Goal: Task Accomplishment & Management: Complete application form

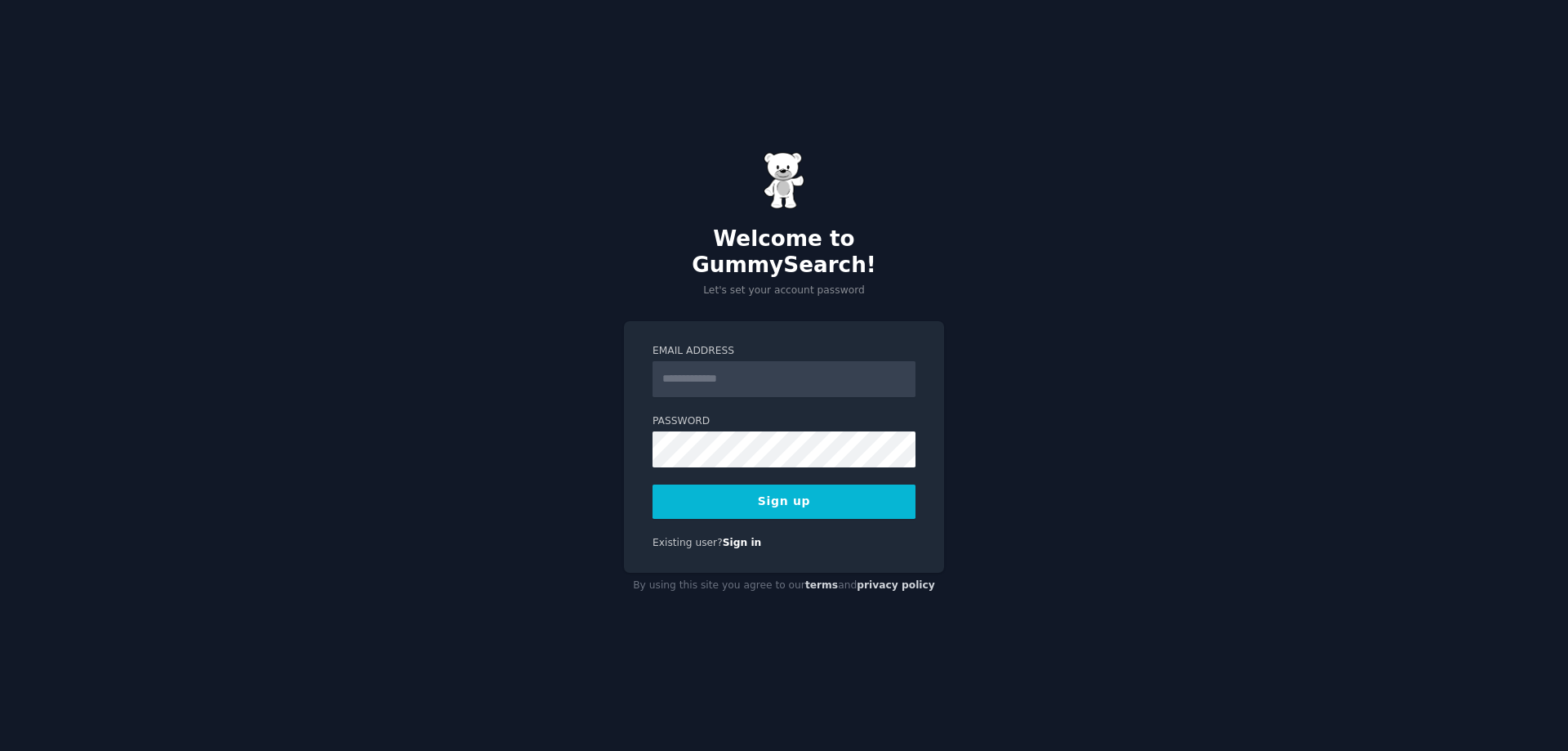
click at [668, 370] on input "Email Address" at bounding box center [784, 379] width 263 height 36
click at [813, 370] on input "**********" at bounding box center [784, 379] width 263 height 36
click at [813, 369] on input "**********" at bounding box center [784, 379] width 263 height 36
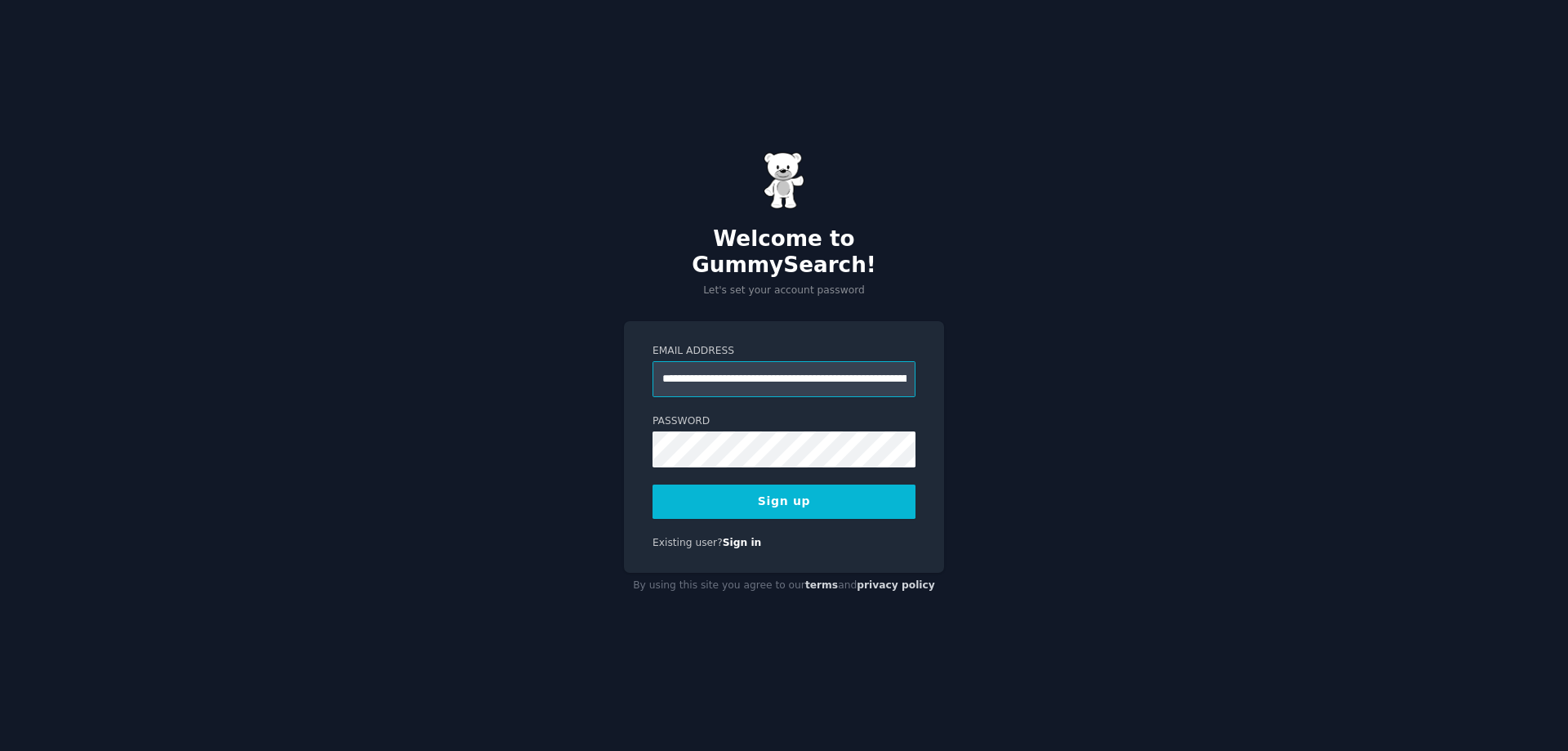
paste input "email"
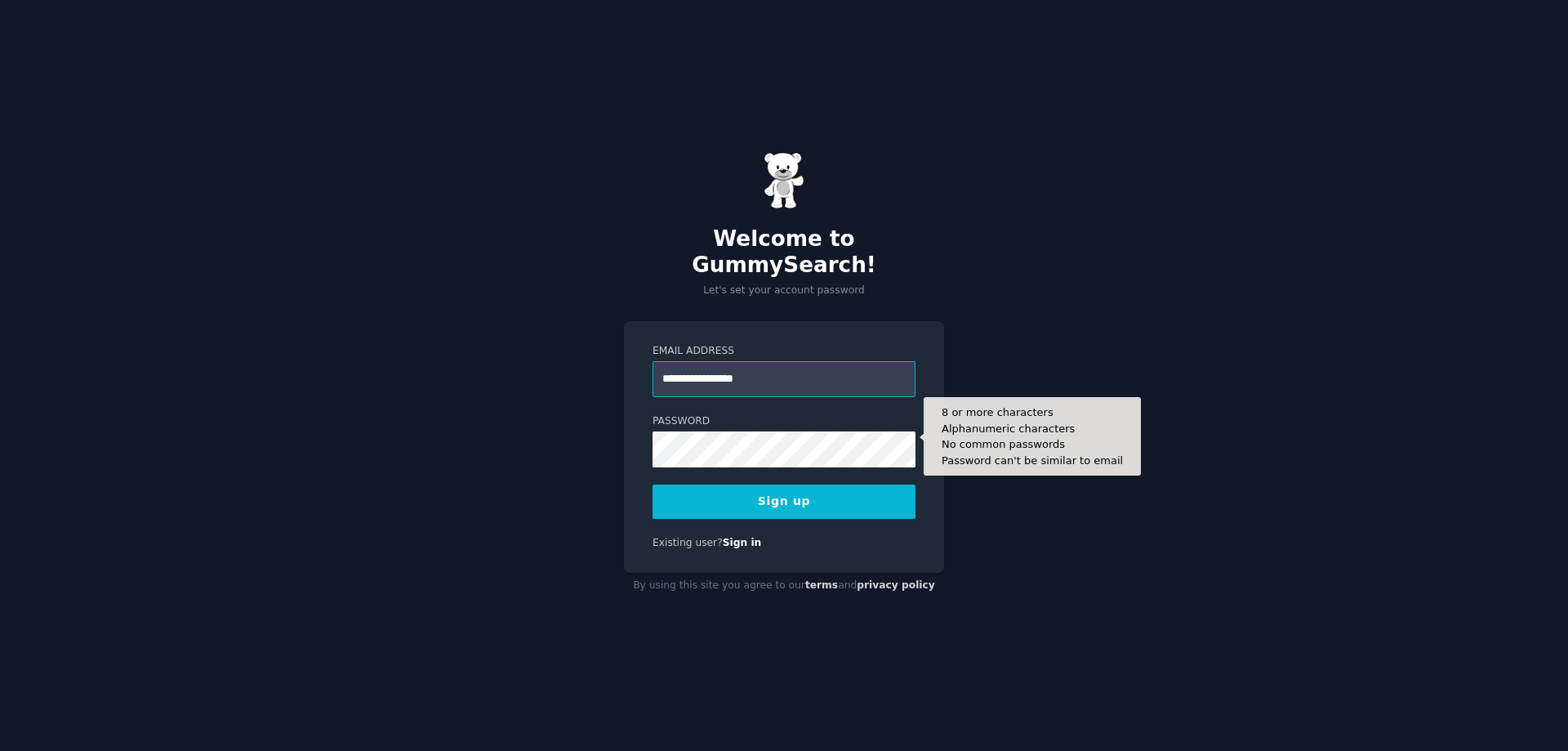
type input "**********"
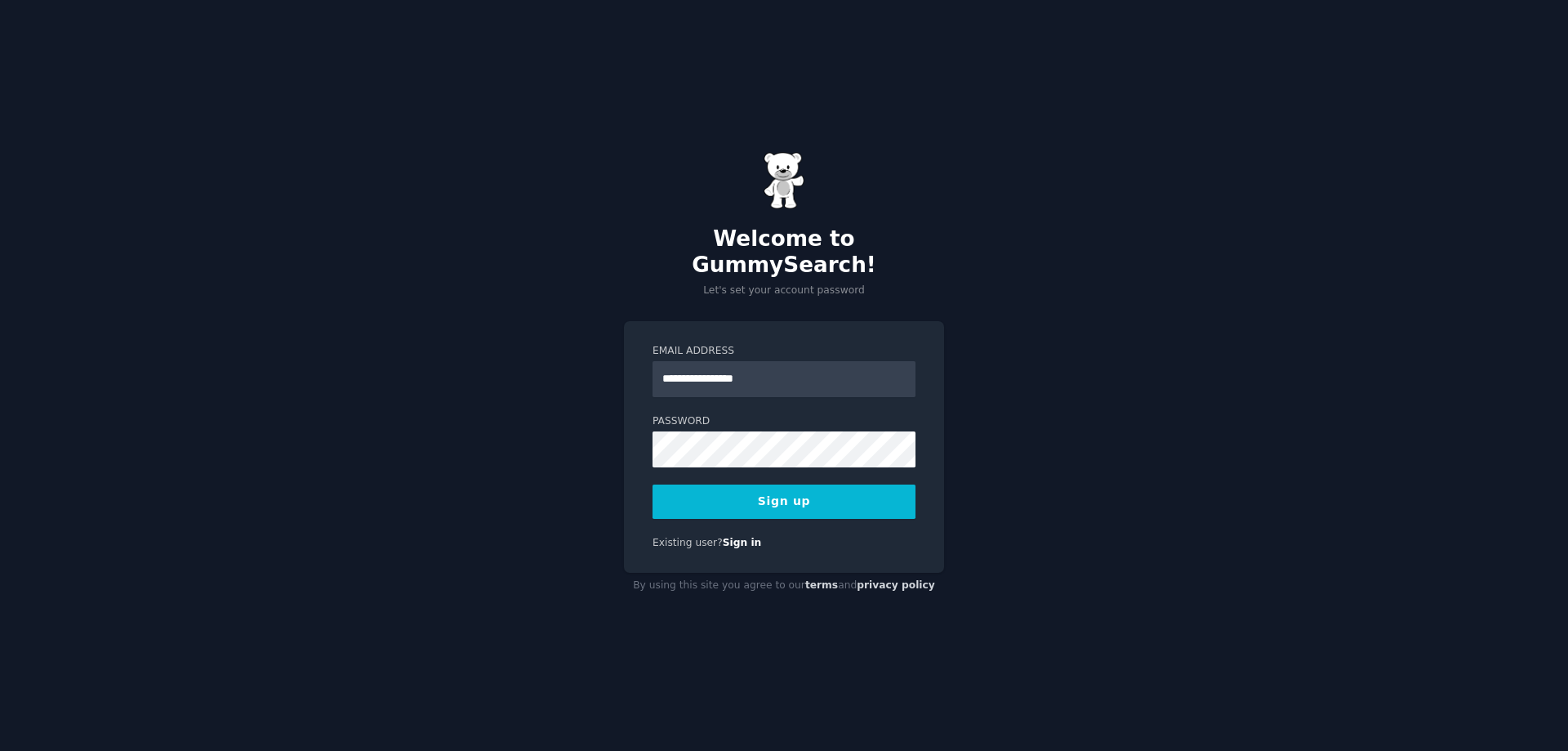
click at [768, 493] on button "Sign up" at bounding box center [784, 501] width 263 height 34
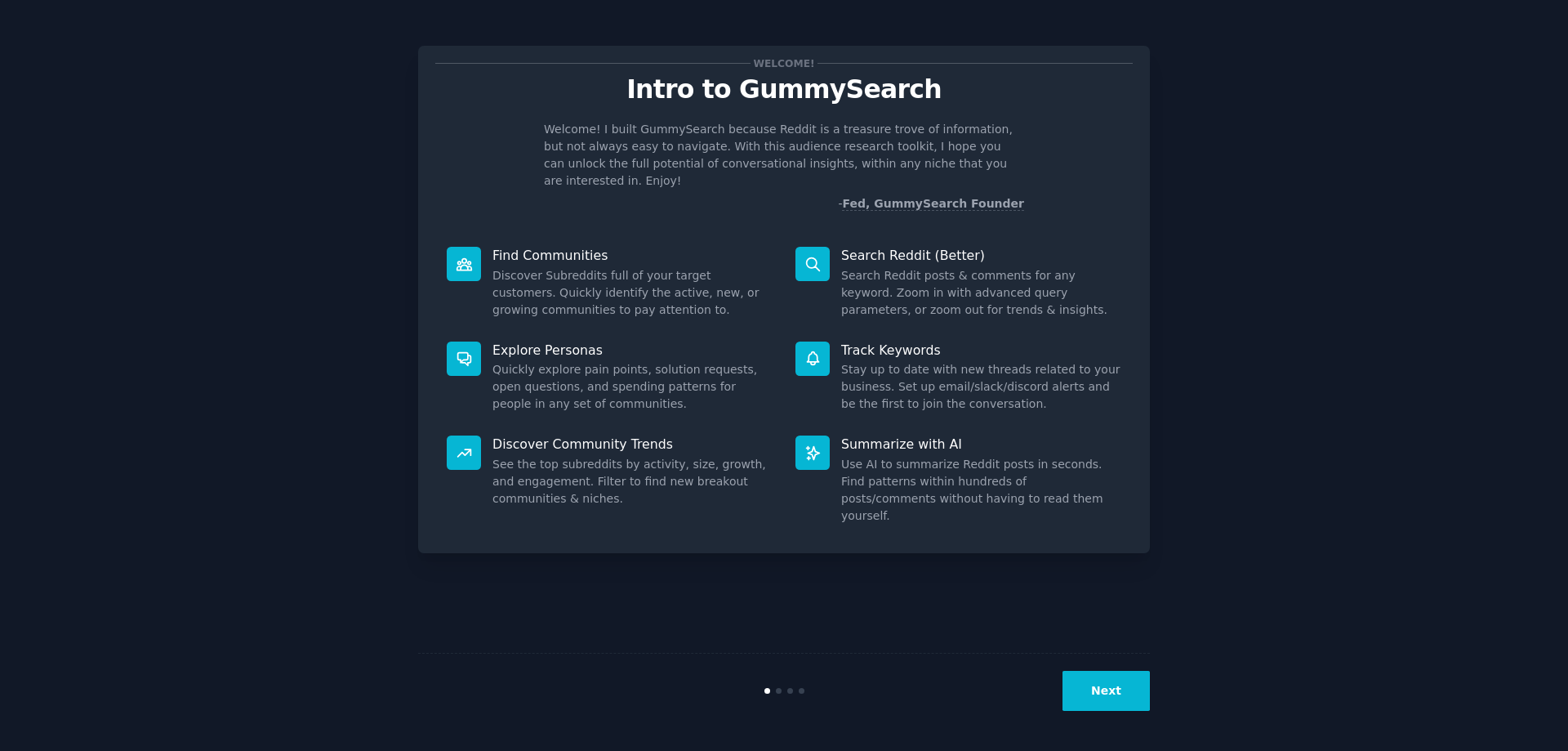
click at [1114, 694] on button "Next" at bounding box center [1107, 690] width 87 height 40
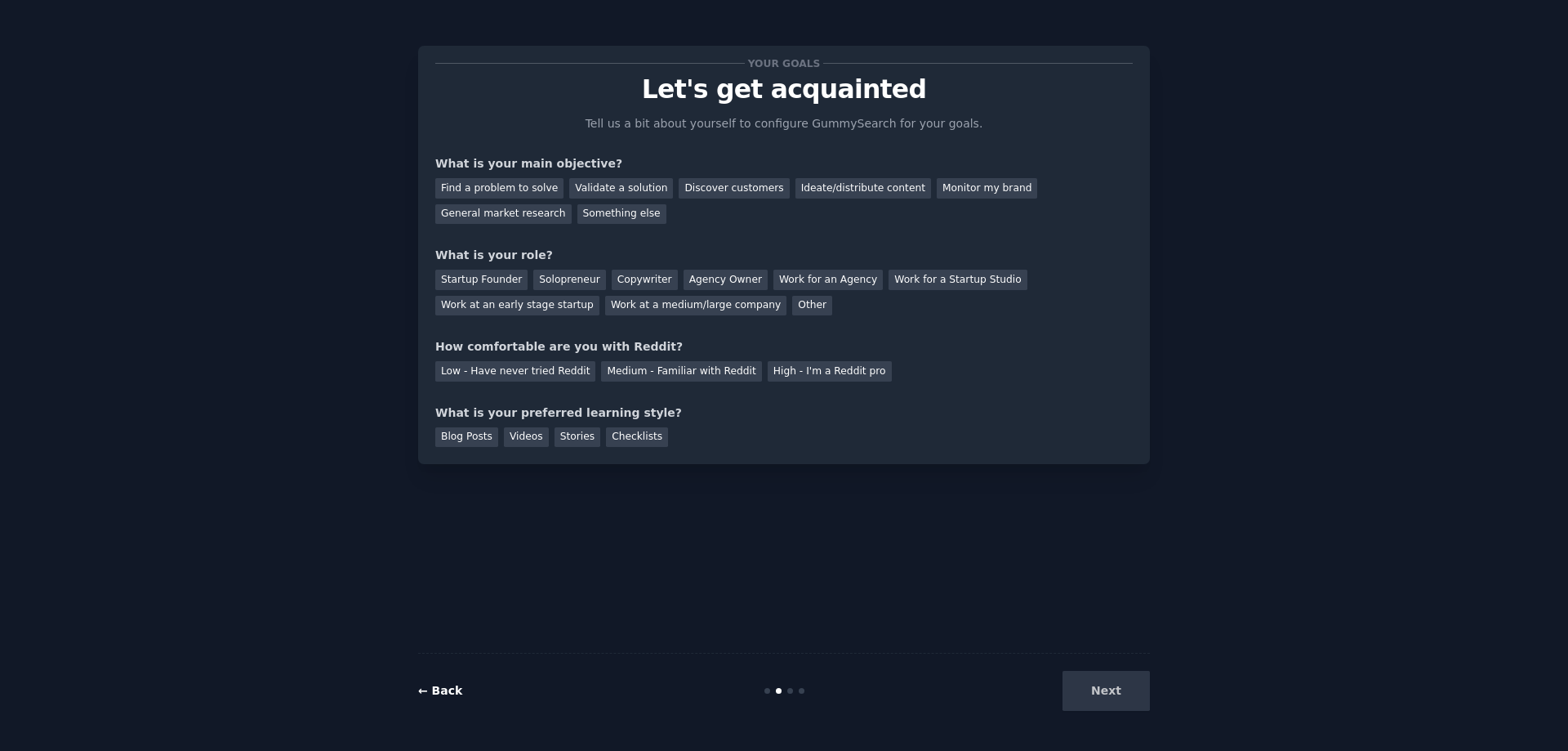
click at [433, 692] on link "← Back" at bounding box center [439, 690] width 44 height 13
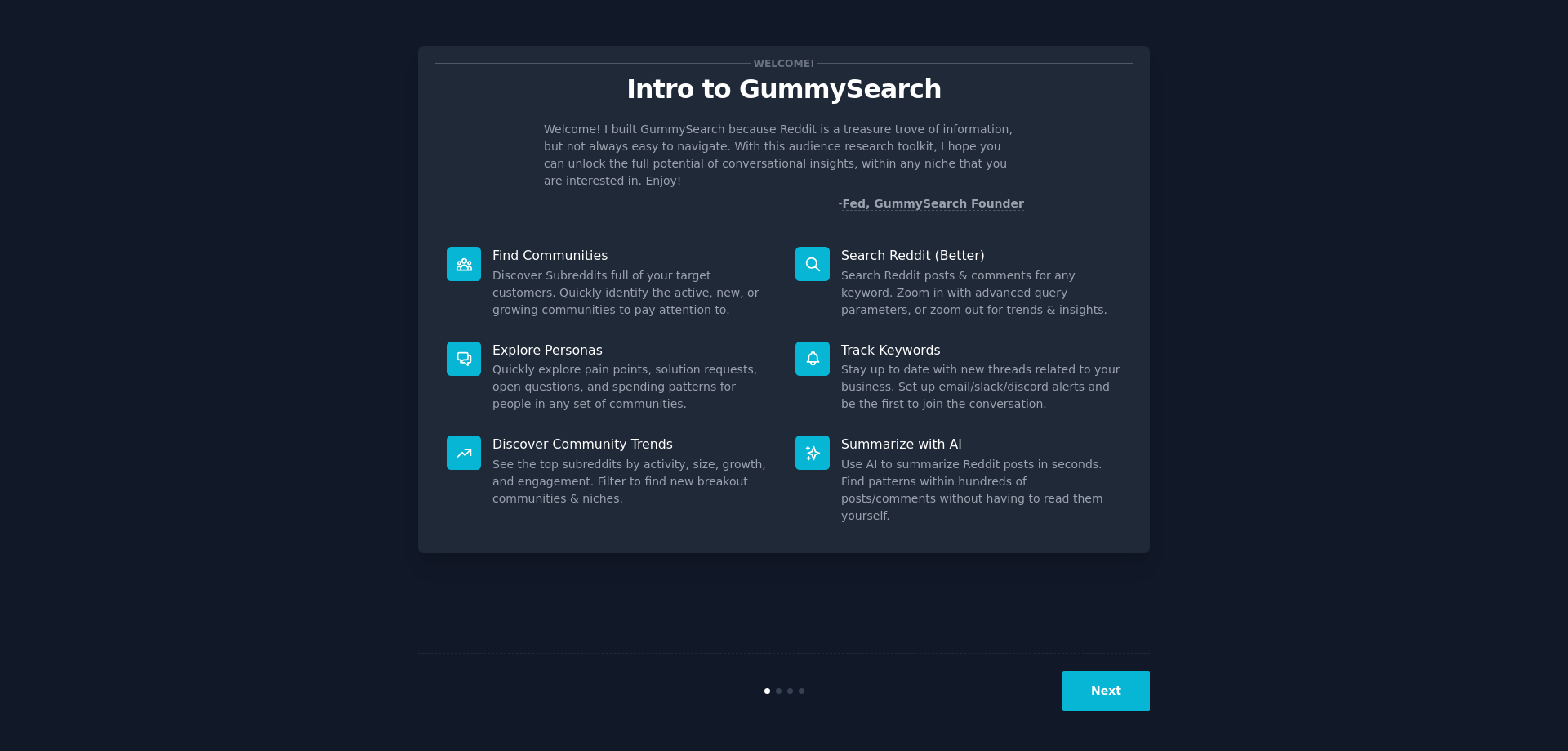
click at [532, 271] on dd "Discover Subreddits full of your target customers. Quickly identify the active,…" at bounding box center [632, 292] width 280 height 51
click at [1108, 693] on button "Next" at bounding box center [1107, 690] width 87 height 40
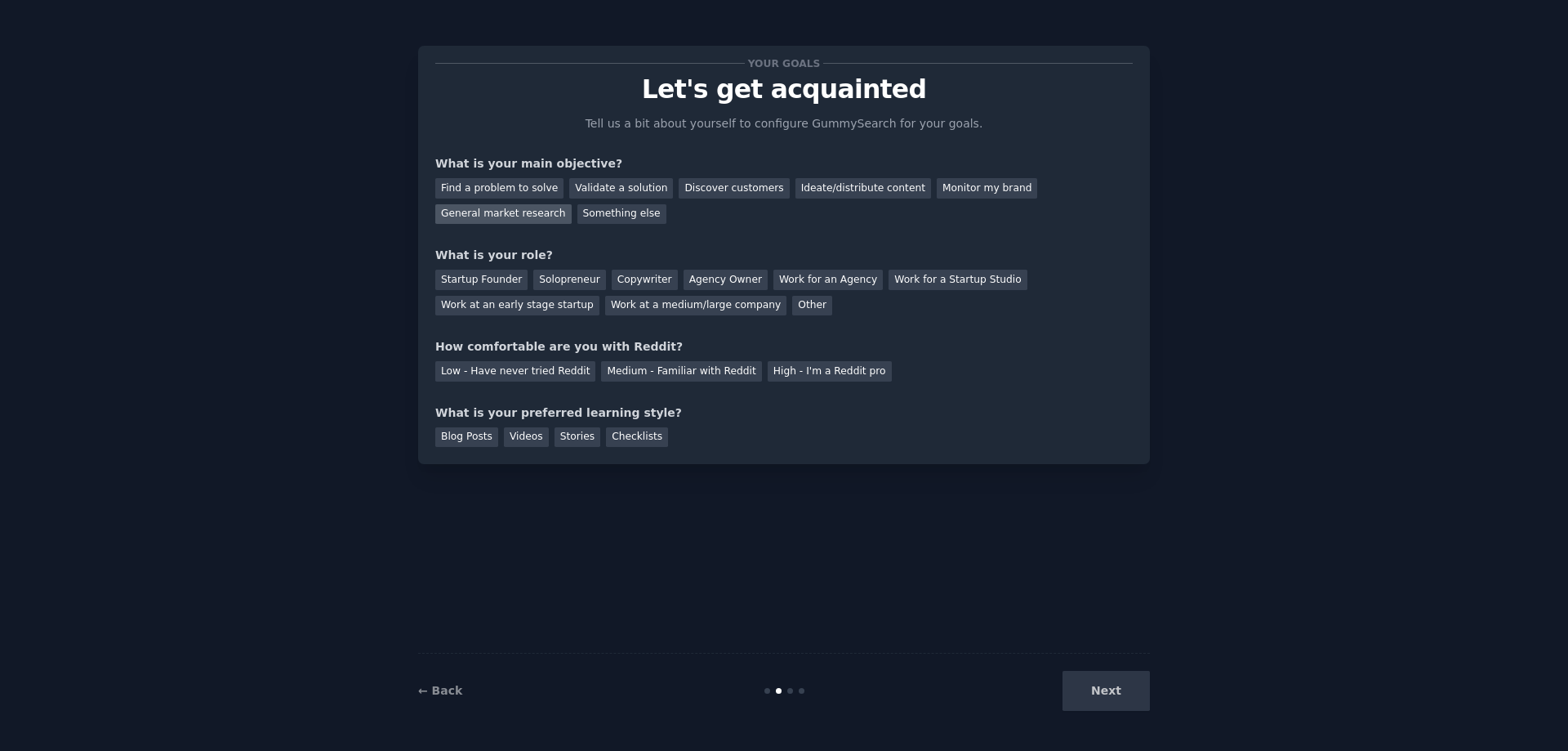
click at [571, 204] on div "General market research" at bounding box center [503, 214] width 136 height 20
click at [599, 295] on div "Work at an early stage startup" at bounding box center [517, 305] width 164 height 20
click at [510, 370] on div "Low - Have never tried Reddit" at bounding box center [515, 371] width 160 height 20
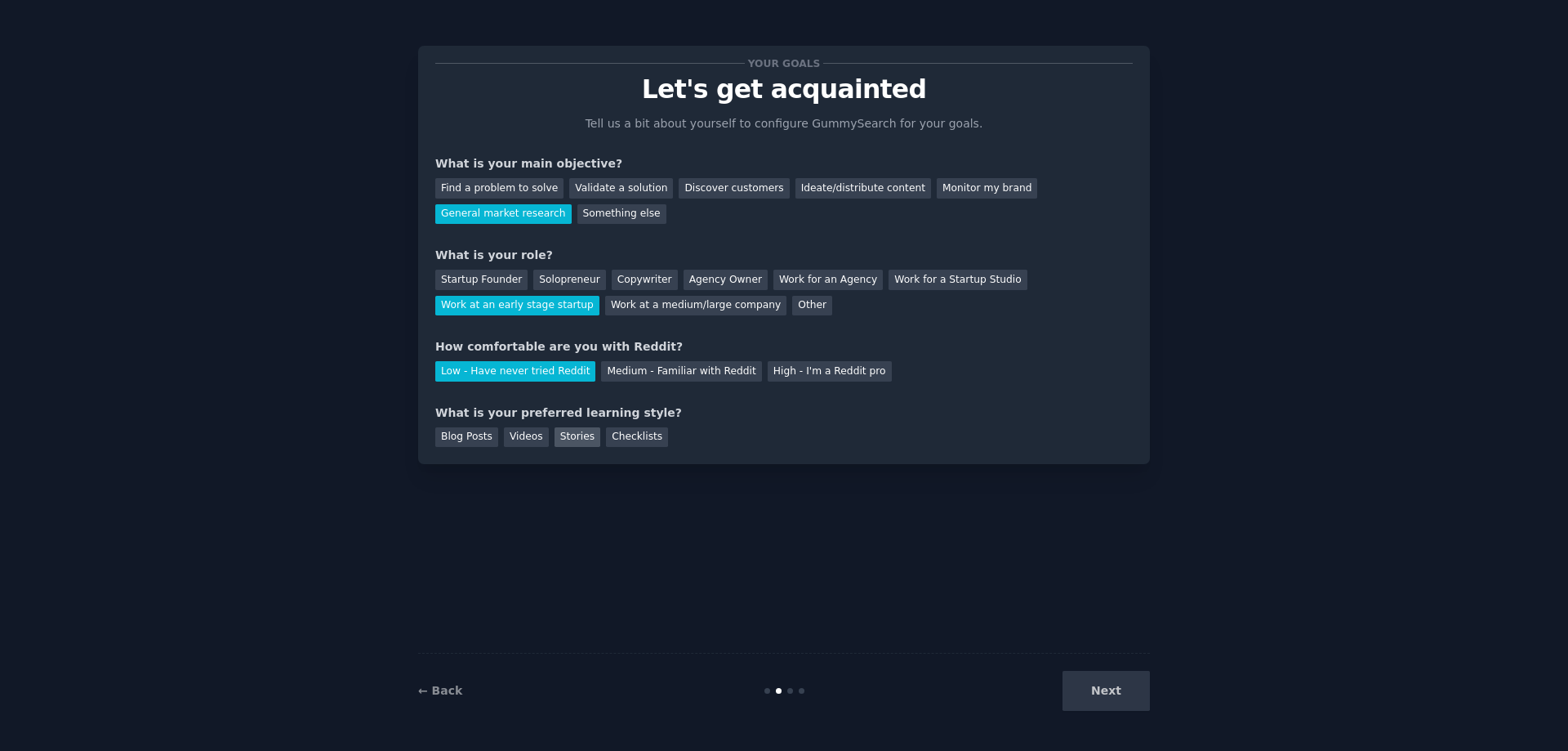
click at [562, 437] on div "Stories" at bounding box center [577, 437] width 46 height 20
drag, startPoint x: 617, startPoint y: 440, endPoint x: 565, endPoint y: 442, distance: 52.0
click at [616, 440] on div "Checklists" at bounding box center [637, 437] width 62 height 20
click at [461, 438] on div "Blog Posts" at bounding box center [466, 437] width 63 height 20
click at [624, 436] on div "Checklists" at bounding box center [637, 437] width 62 height 20
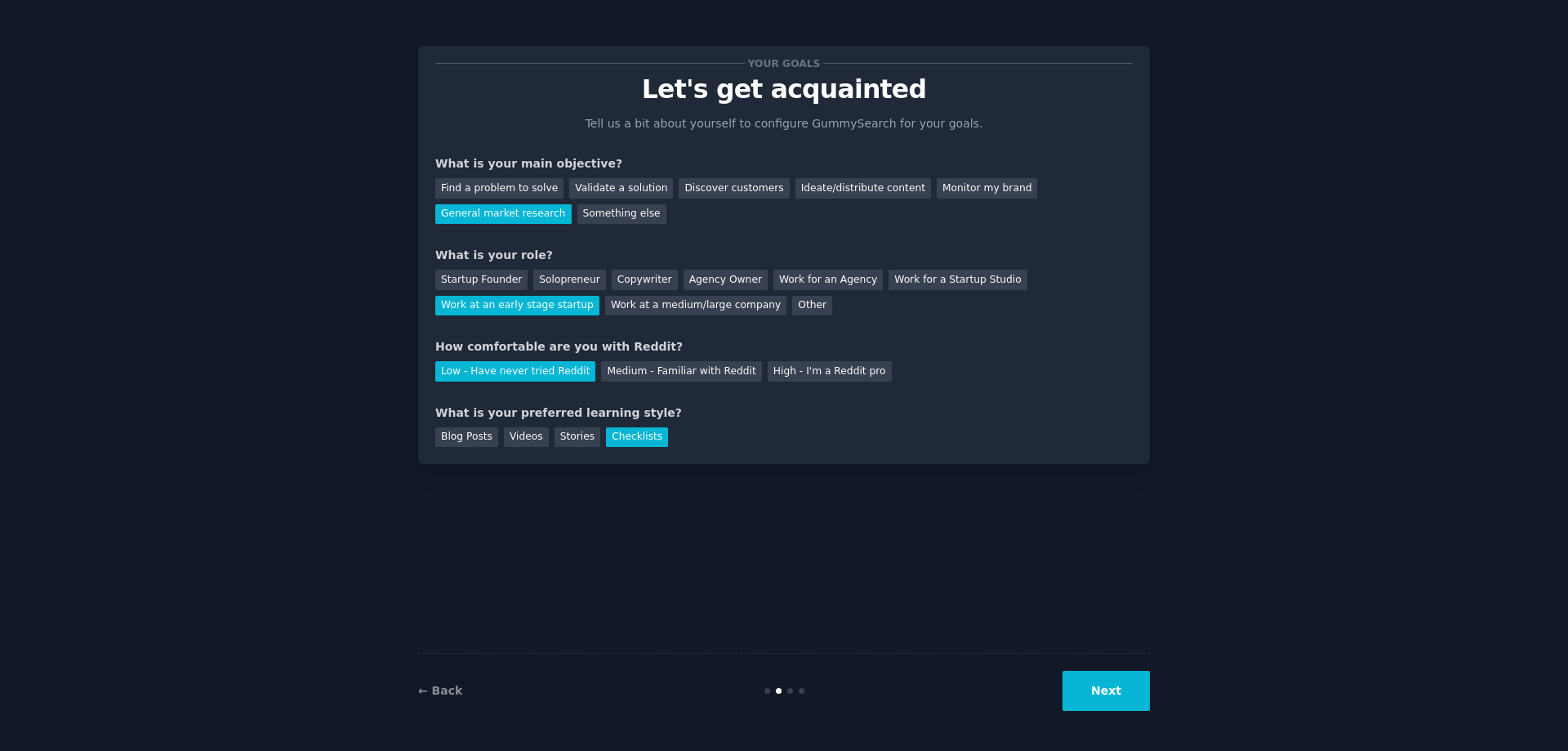
click at [1100, 700] on button "Next" at bounding box center [1107, 690] width 87 height 40
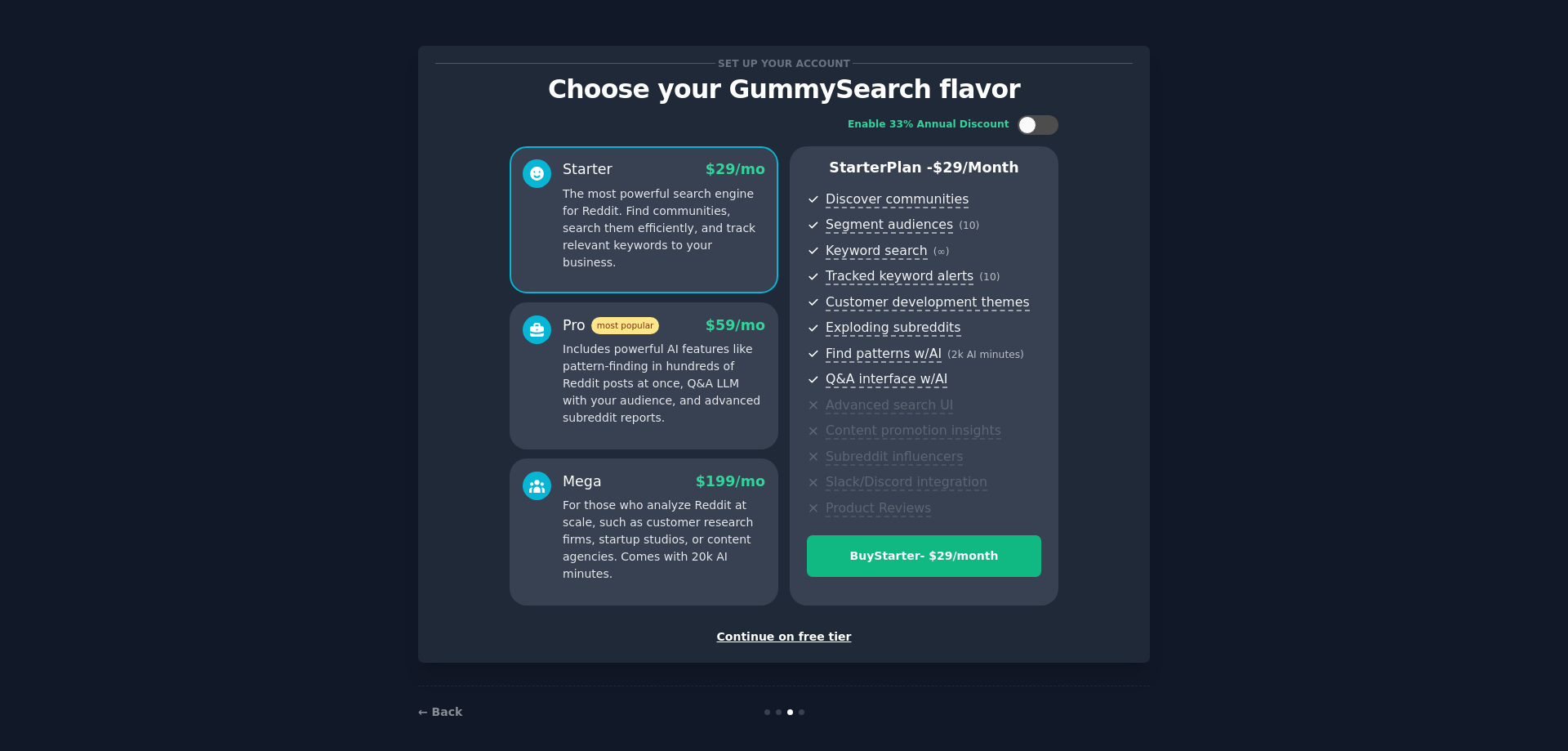
click at [762, 638] on div "Continue on free tier" at bounding box center [784, 636] width 698 height 17
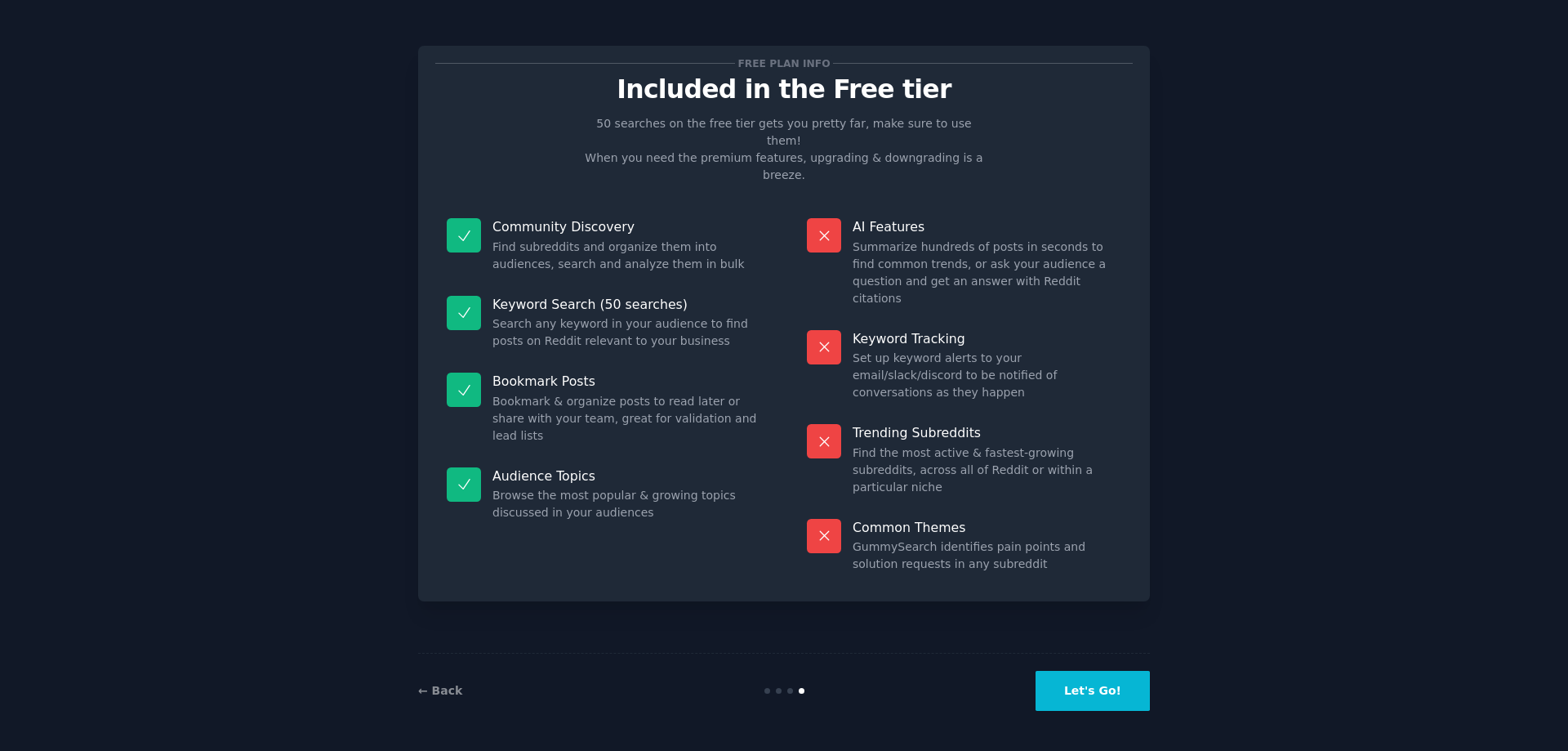
click at [1101, 689] on button "Let's Go!" at bounding box center [1093, 690] width 115 height 40
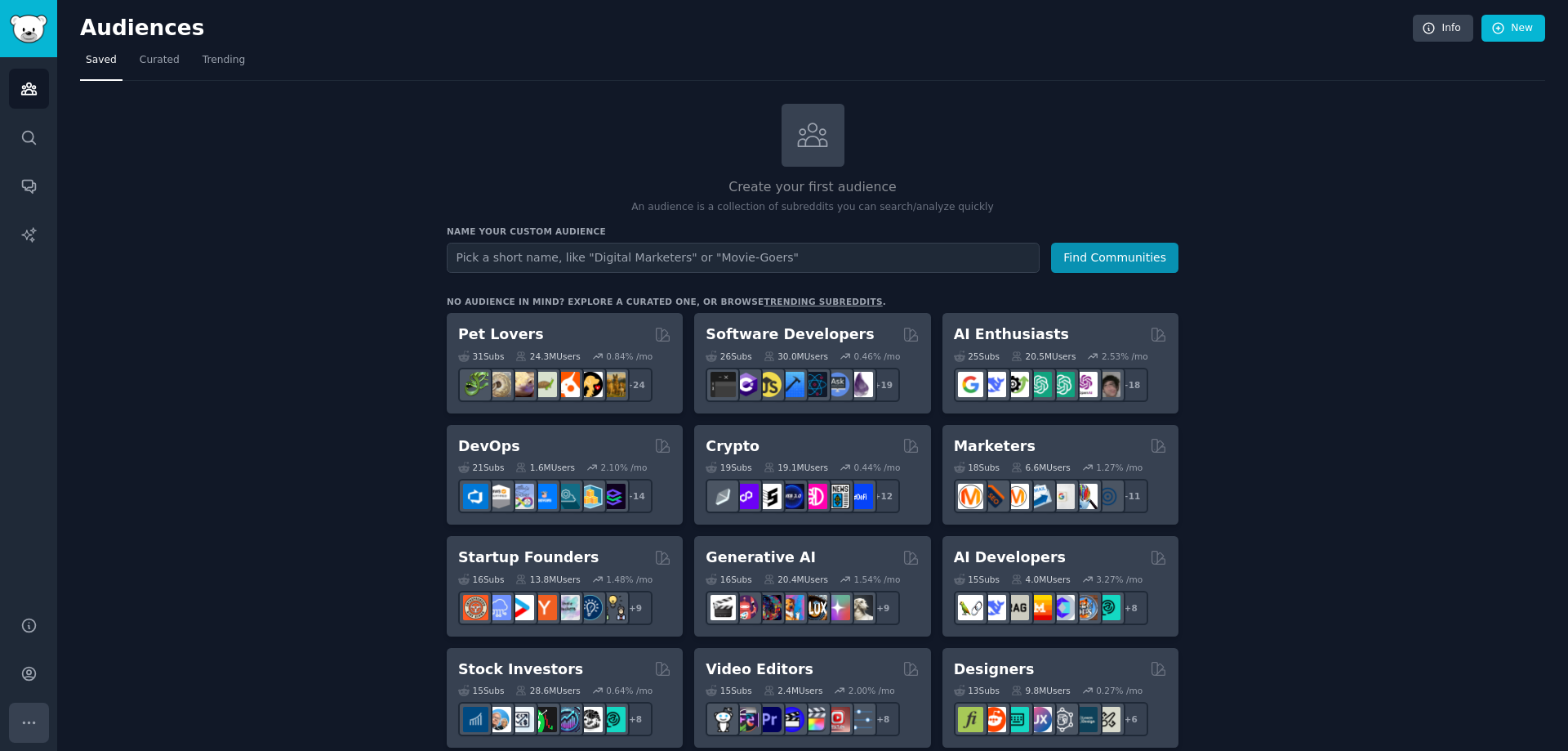
click at [28, 721] on icon "Sidebar" at bounding box center [29, 722] width 12 height 2
click at [26, 674] on icon "Sidebar" at bounding box center [29, 673] width 17 height 17
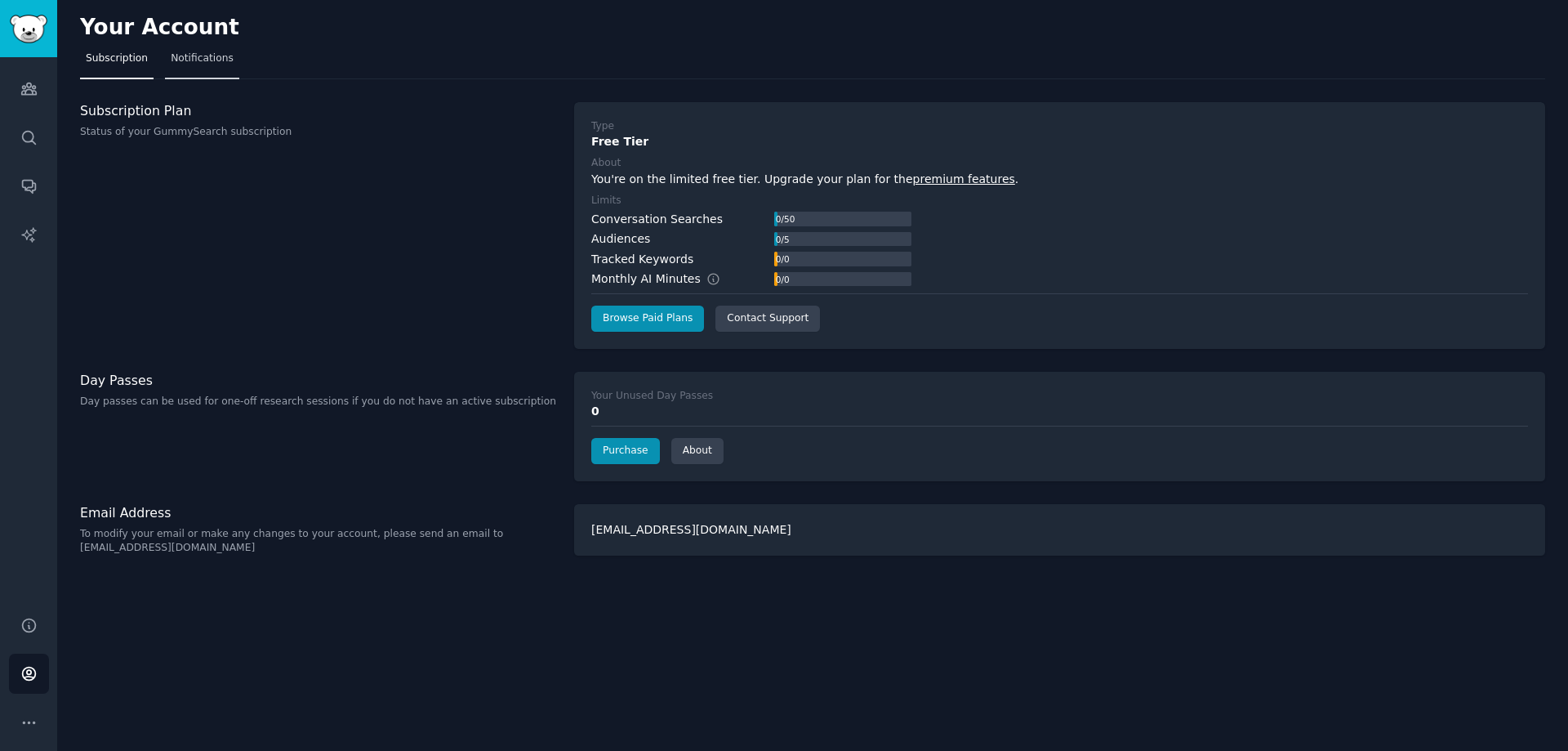
click at [208, 56] on span "Notifications" at bounding box center [202, 58] width 63 height 15
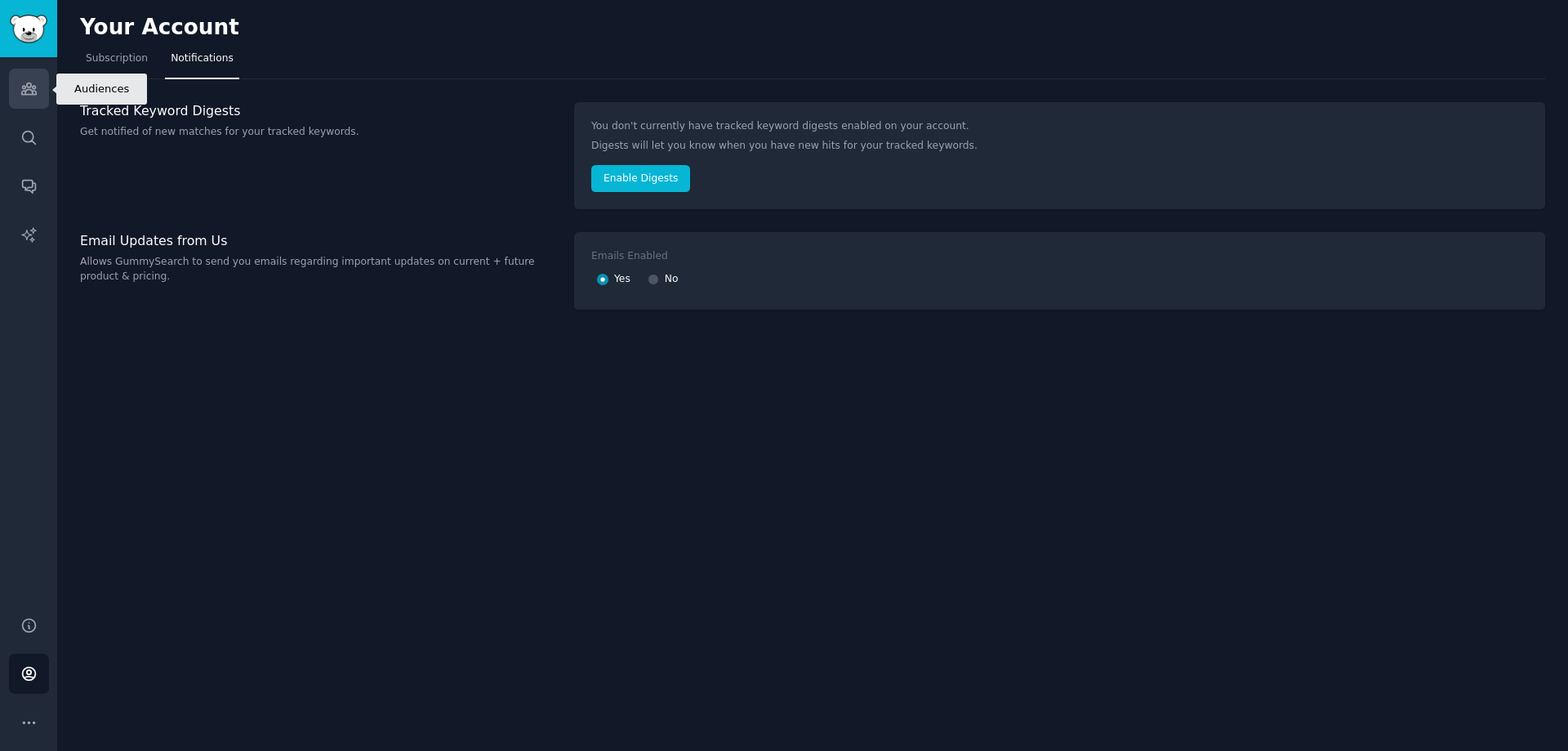
click at [25, 85] on icon "Sidebar" at bounding box center [29, 88] width 17 height 17
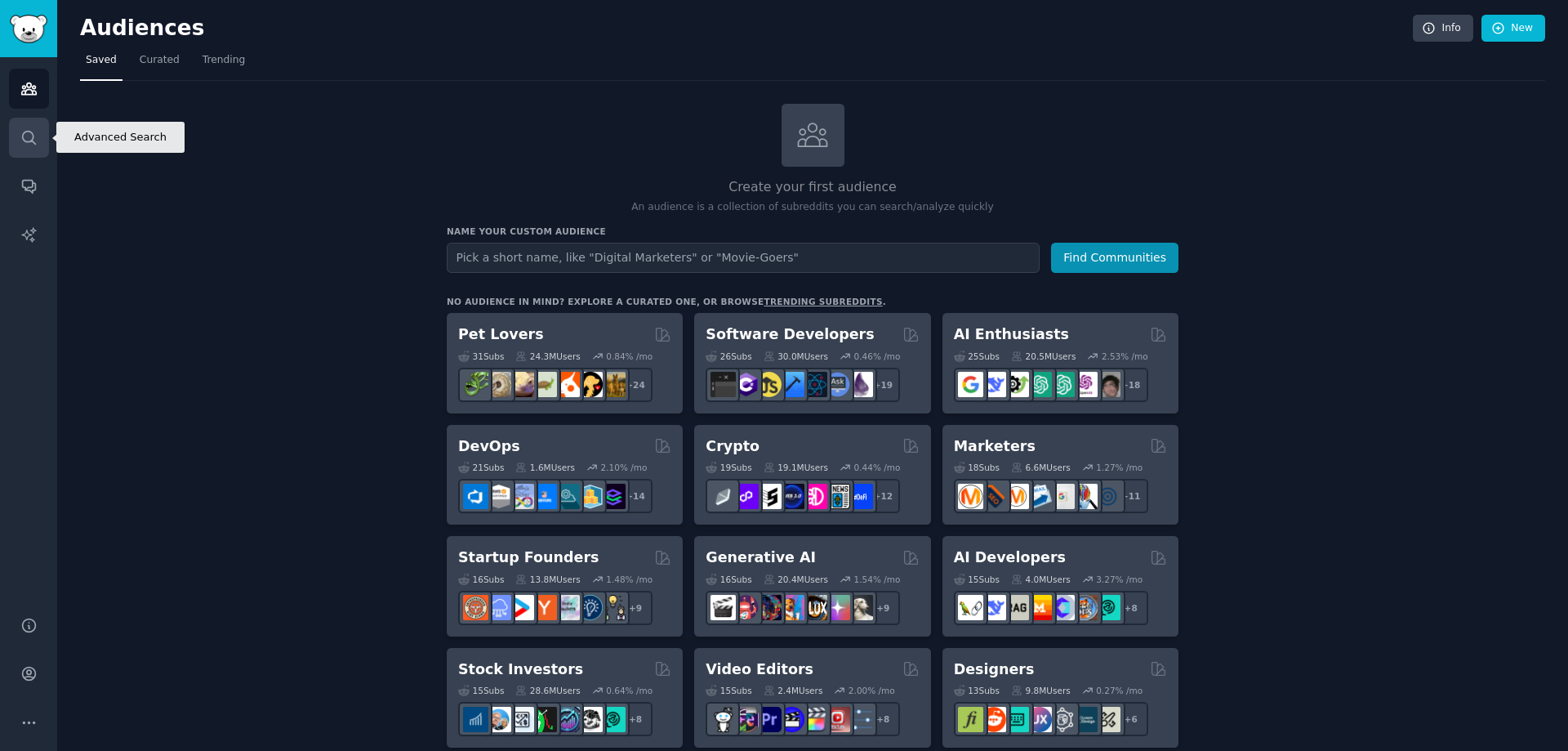
click at [27, 146] on link "Search" at bounding box center [28, 137] width 40 height 40
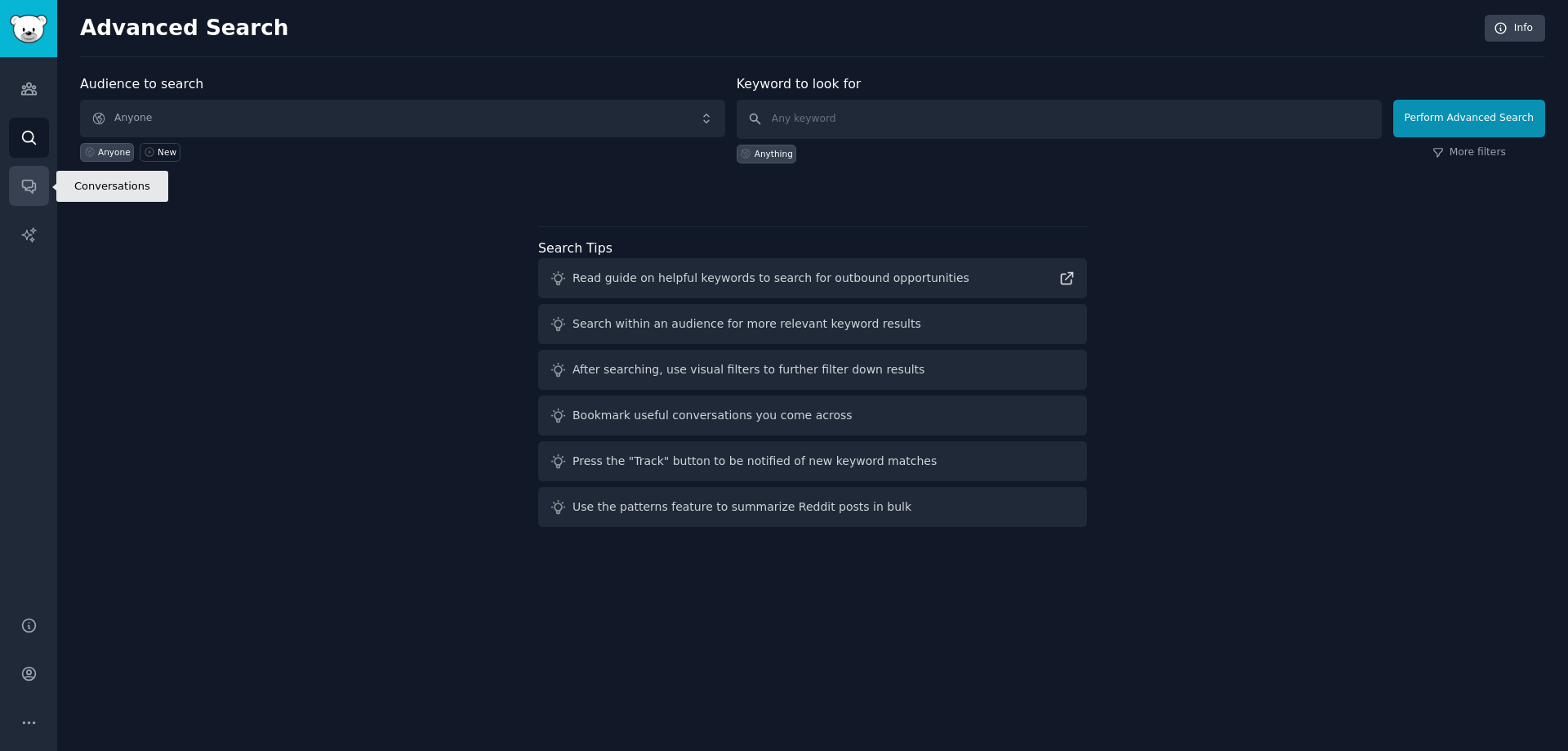
click at [23, 187] on icon "Sidebar" at bounding box center [28, 187] width 13 height 13
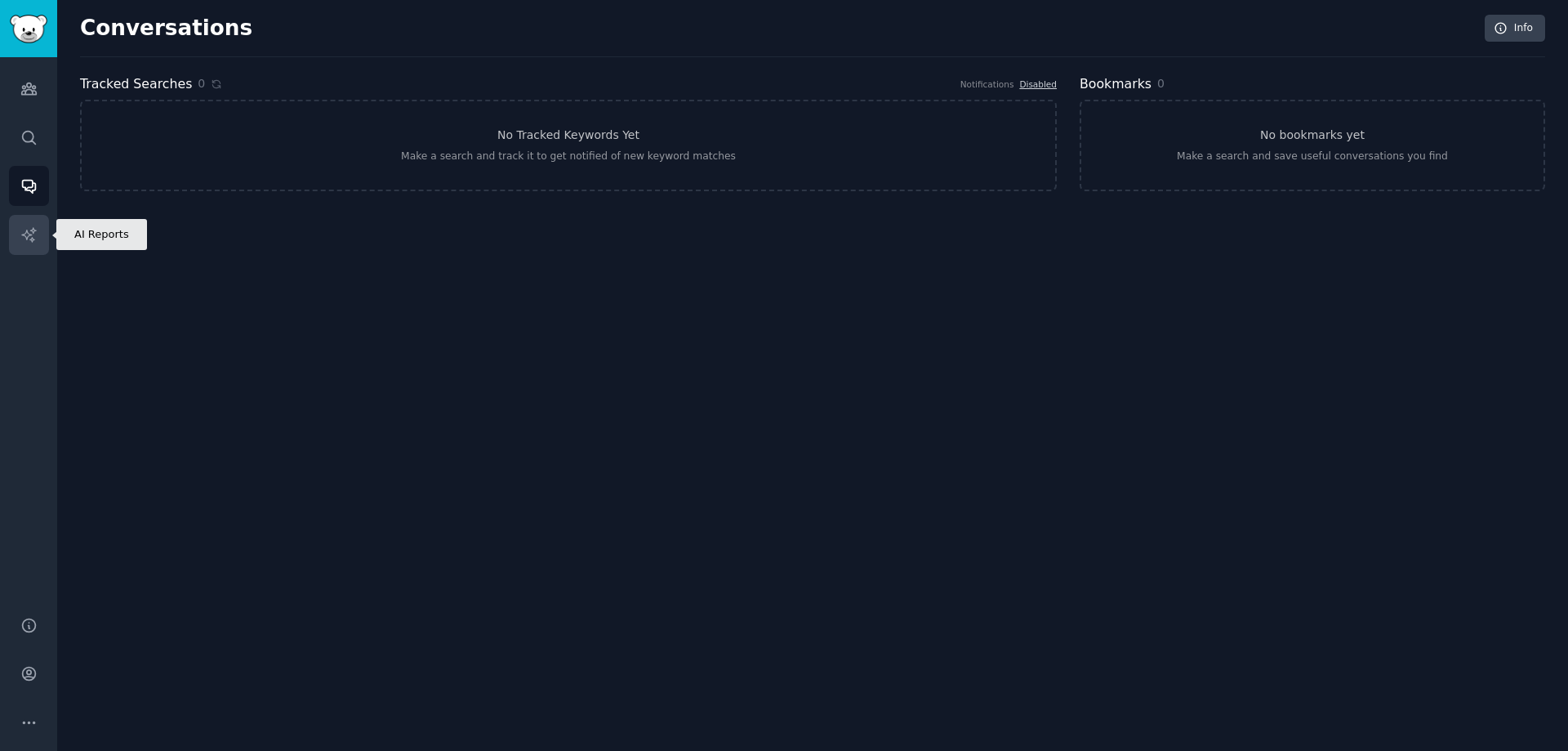
click at [26, 243] on icon "Sidebar" at bounding box center [29, 235] width 17 height 17
